Goal: Task Accomplishment & Management: Manage account settings

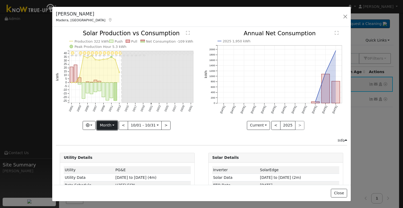
click at [109, 123] on button "Month" at bounding box center [107, 125] width 21 height 9
click at [73, 138] on div "Info" at bounding box center [201, 141] width 297 height 6
click at [123, 121] on button "<" at bounding box center [123, 125] width 9 height 9
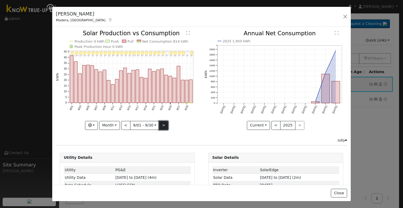
click at [159, 127] on button ">" at bounding box center [163, 125] width 9 height 9
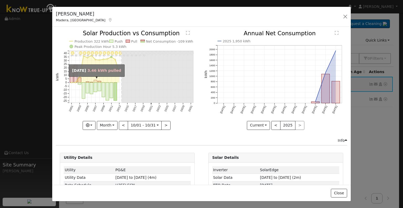
click at [96, 80] on rect "onclick=""" at bounding box center [95, 81] width 3 height 3
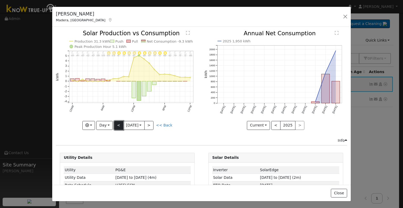
click at [117, 127] on button "<" at bounding box center [118, 125] width 9 height 9
click at [151, 125] on button ">" at bounding box center [148, 125] width 9 height 9
type input "[DATE]"
click at [344, 18] on button "button" at bounding box center [345, 16] width 7 height 7
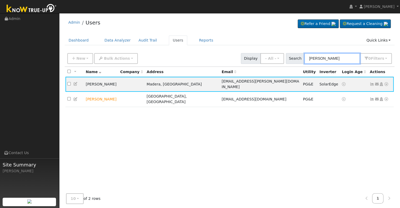
drag, startPoint x: 352, startPoint y: 55, endPoint x: 291, endPoint y: 56, distance: 60.7
click at [291, 56] on div "Search [PERSON_NAME] 0 Filter s Role Show - All - Show Leads Admin Billing Admi…" at bounding box center [339, 58] width 106 height 11
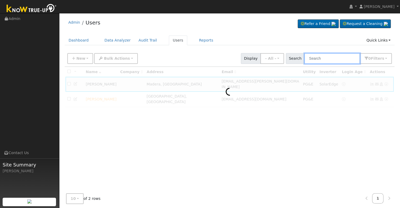
paste input "[PERSON_NAME]"
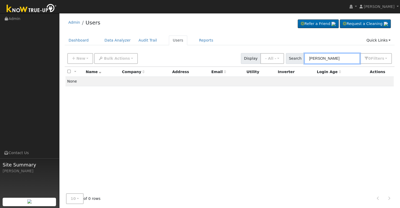
click at [325, 58] on input "[PERSON_NAME]" at bounding box center [332, 58] width 56 height 11
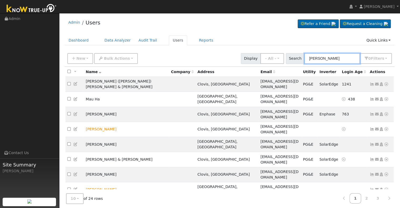
click at [335, 59] on input "[PERSON_NAME]" at bounding box center [332, 58] width 56 height 11
drag, startPoint x: 335, startPoint y: 59, endPoint x: 299, endPoint y: 56, distance: 35.5
click at [299, 56] on div "Search [PERSON_NAME] 0 Filter s Role Show - All - Show Leads Admin Billing Admi…" at bounding box center [339, 58] width 106 height 11
click at [309, 59] on input "[PERSON_NAME]" at bounding box center [332, 58] width 56 height 11
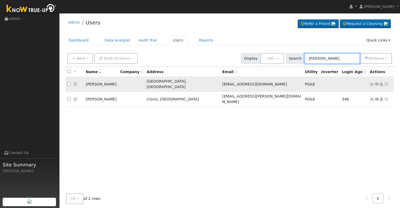
type input "[PERSON_NAME]"
click at [372, 82] on icon at bounding box center [371, 84] width 5 height 4
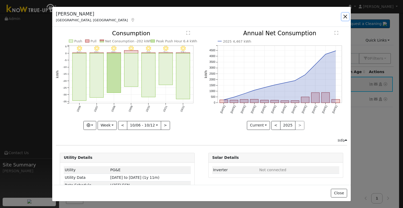
click at [344, 16] on button "button" at bounding box center [345, 16] width 7 height 7
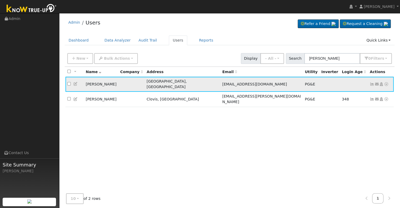
click at [74, 82] on icon at bounding box center [75, 84] width 5 height 4
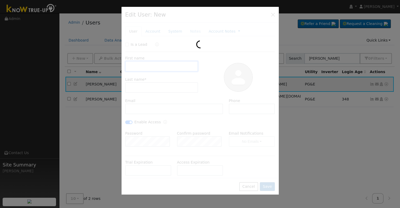
type input "[DATE]"
type input "[PERSON_NAME]"
type input "[EMAIL_ADDRESS][DOMAIN_NAME]"
type input "6617034009"
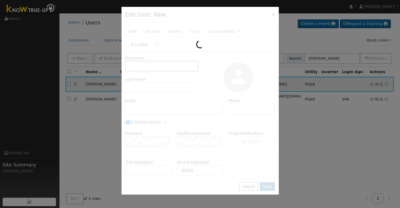
checkbox input "true"
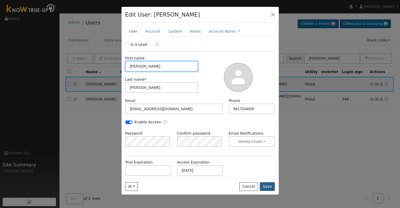
type input "[PERSON_NAME]"
click at [267, 184] on button "Save" at bounding box center [267, 186] width 15 height 9
